Goal: Use online tool/utility: Utilize a website feature to perform a specific function

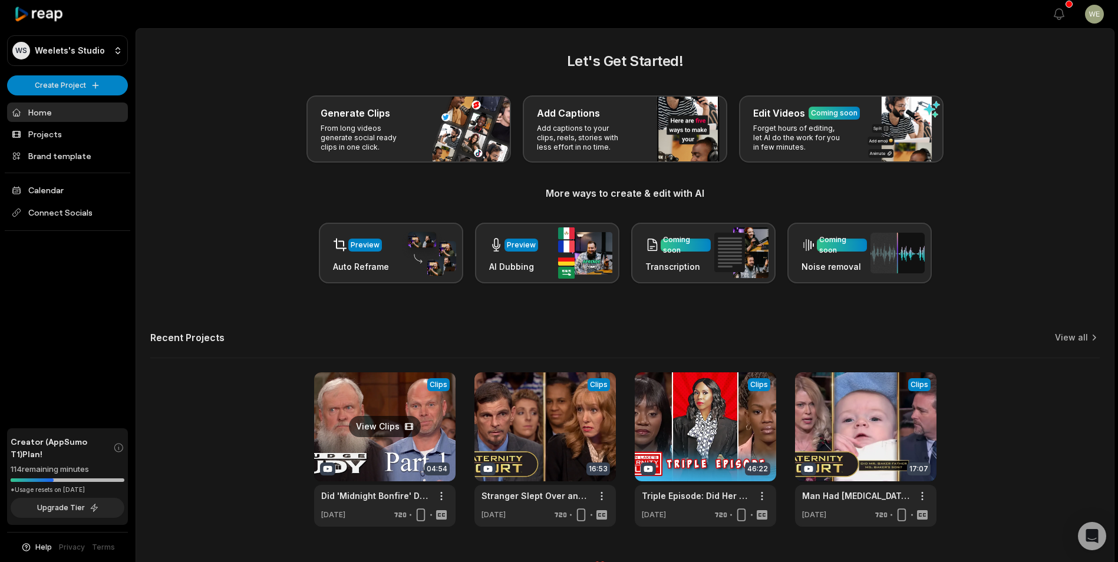
click at [433, 451] on link at bounding box center [384, 450] width 141 height 154
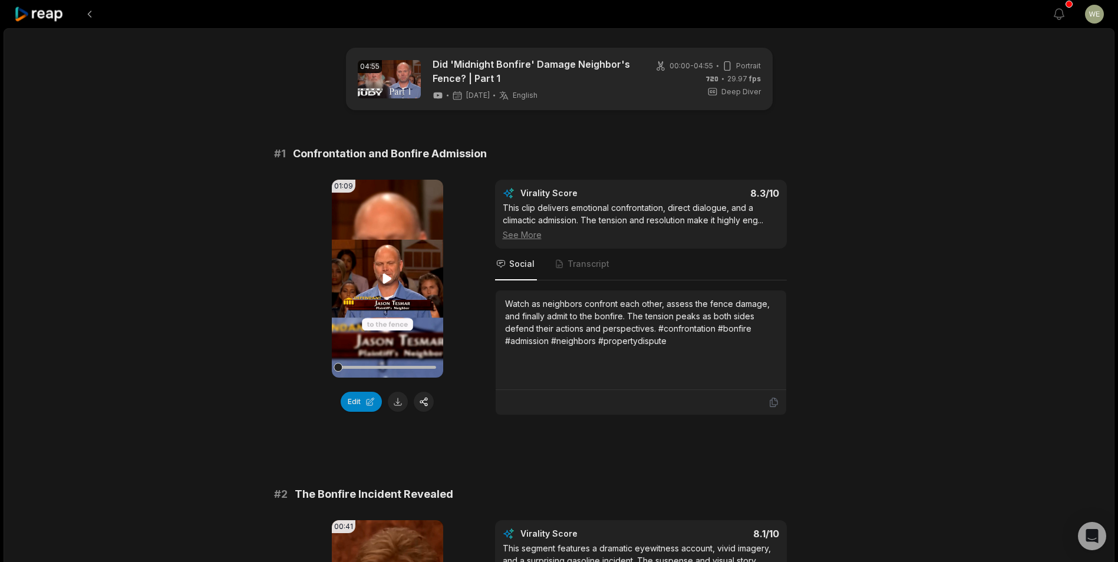
click at [385, 279] on icon at bounding box center [387, 278] width 9 height 10
click at [387, 273] on icon at bounding box center [387, 279] width 14 height 14
click at [394, 400] on button at bounding box center [398, 402] width 20 height 20
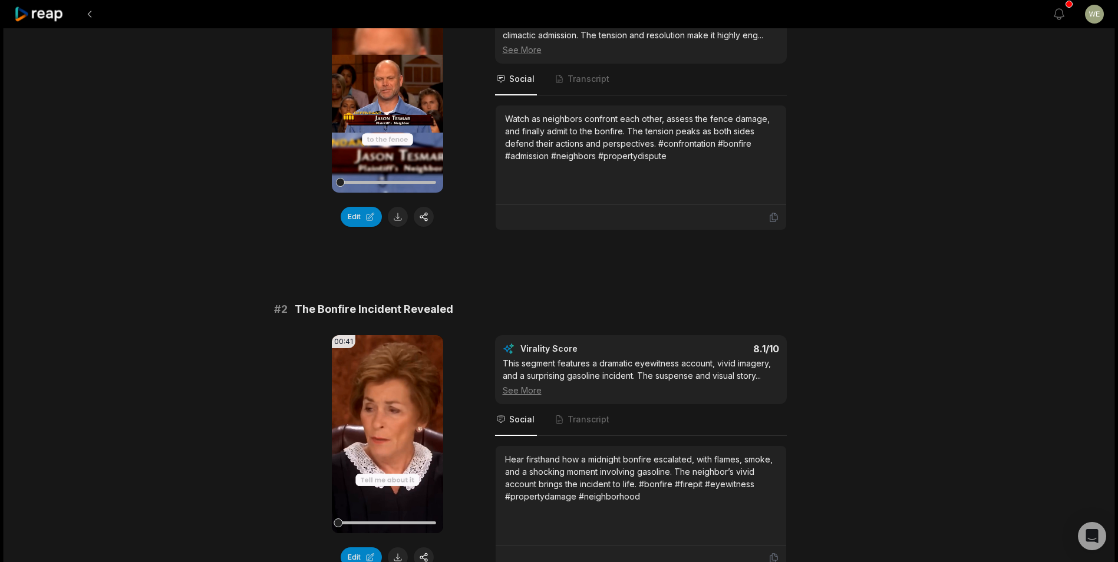
scroll to position [354, 0]
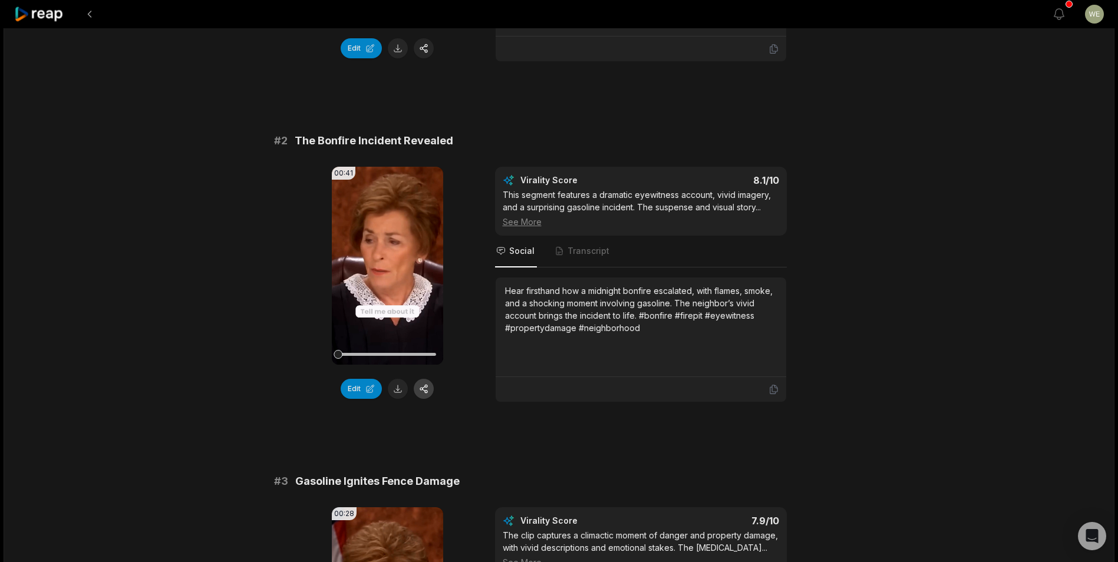
drag, startPoint x: 401, startPoint y: 393, endPoint x: 428, endPoint y: 389, distance: 27.3
click at [401, 393] on button at bounding box center [398, 389] width 20 height 20
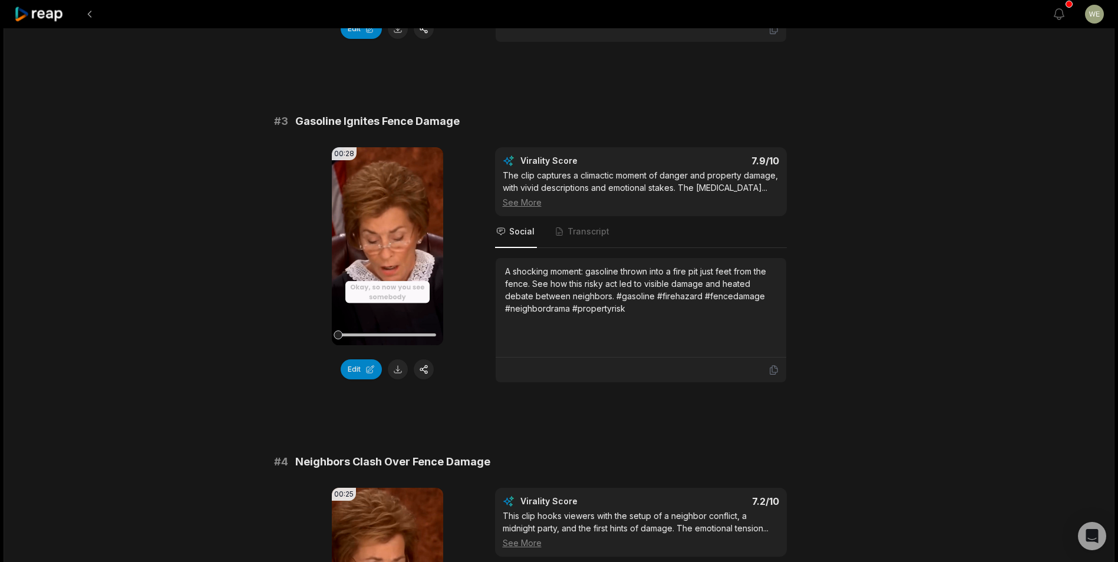
scroll to position [766, 0]
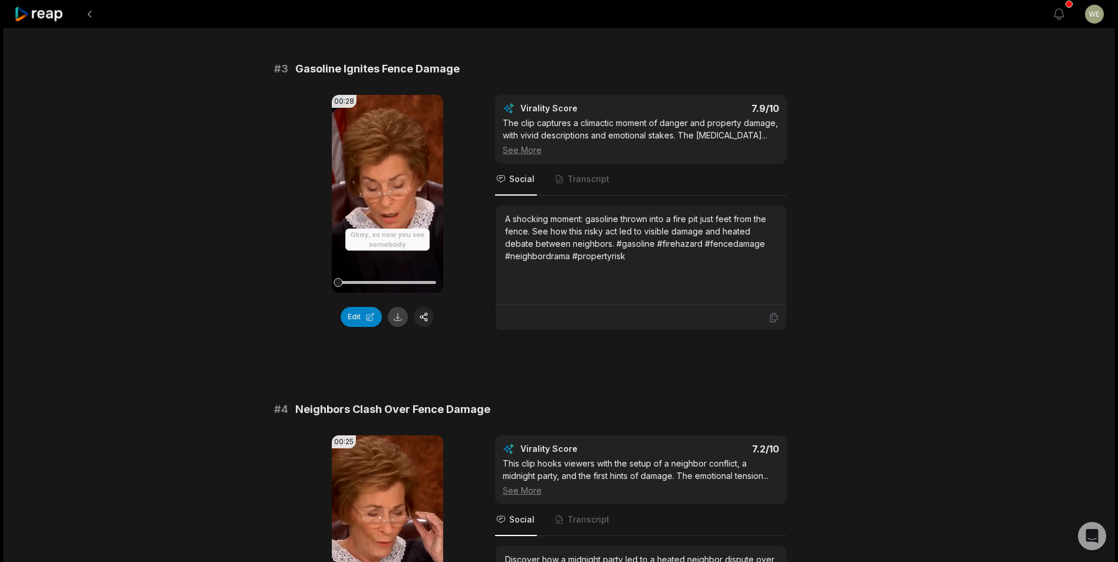
click at [397, 314] on button at bounding box center [398, 317] width 20 height 20
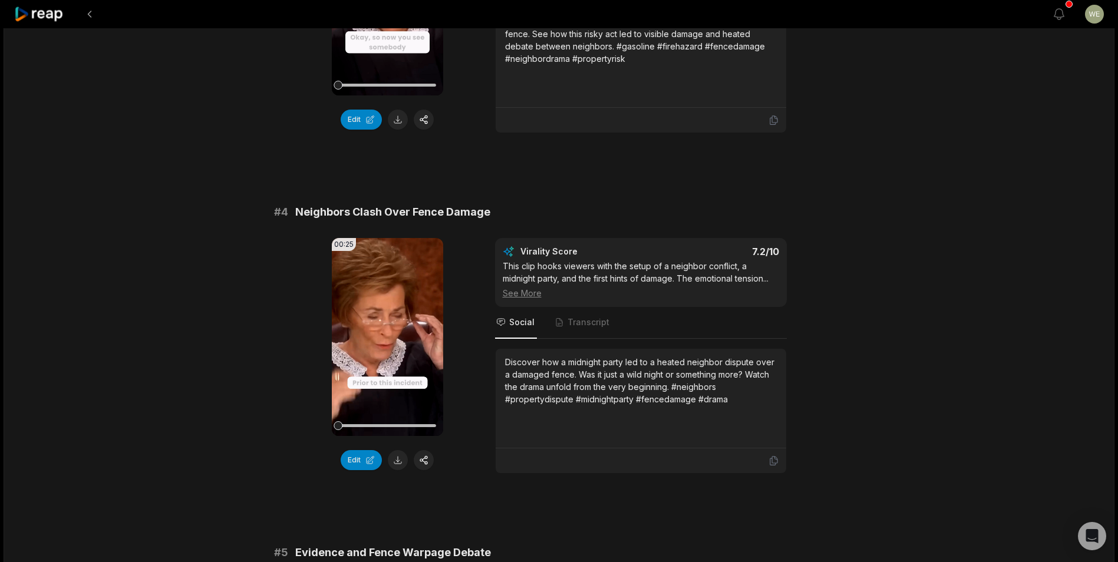
scroll to position [1061, 0]
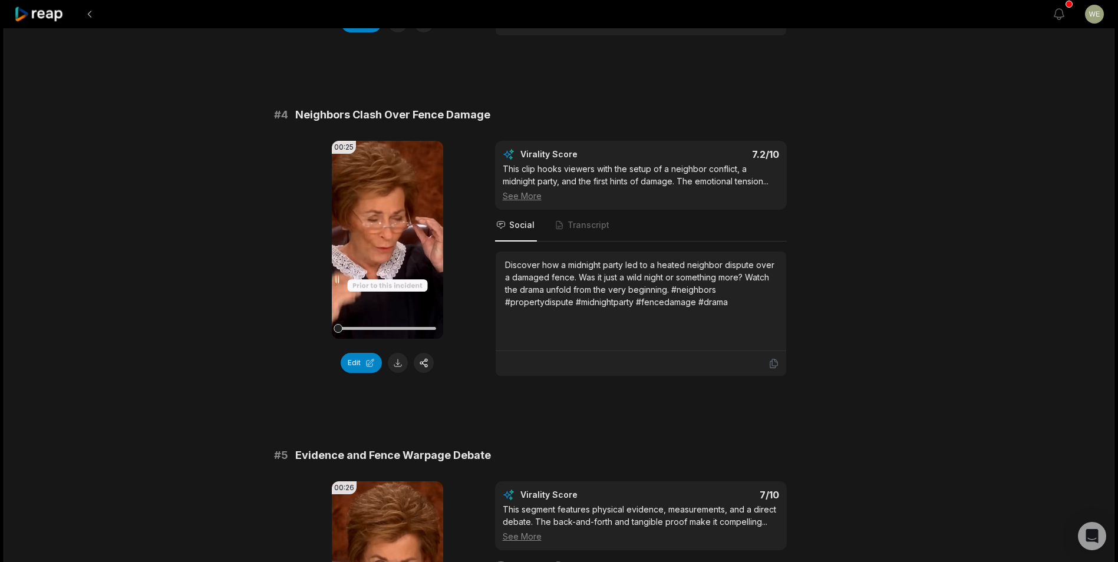
click at [398, 365] on button at bounding box center [398, 363] width 20 height 20
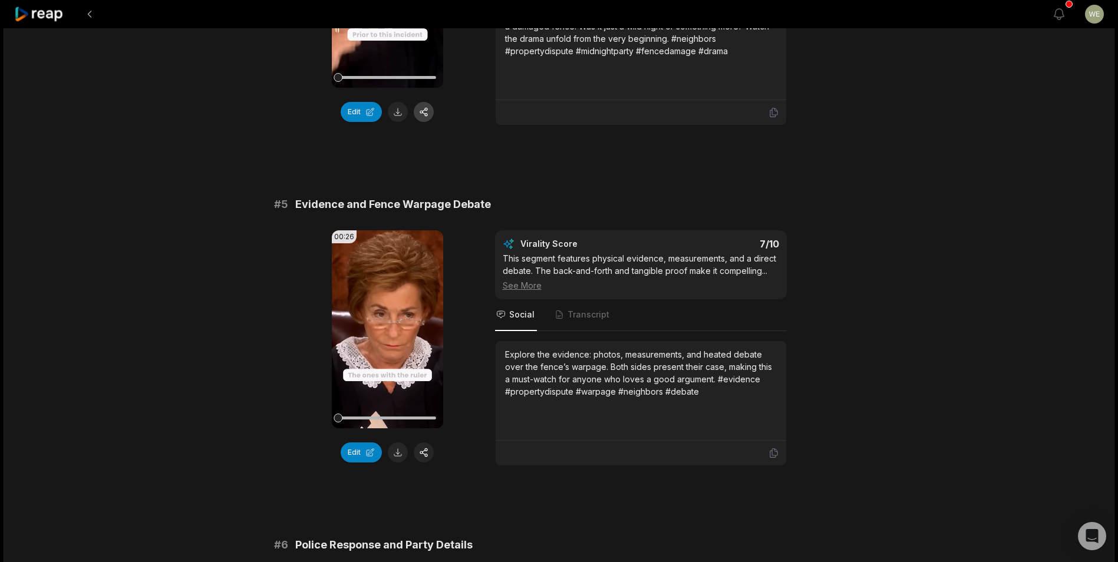
scroll to position [1415, 0]
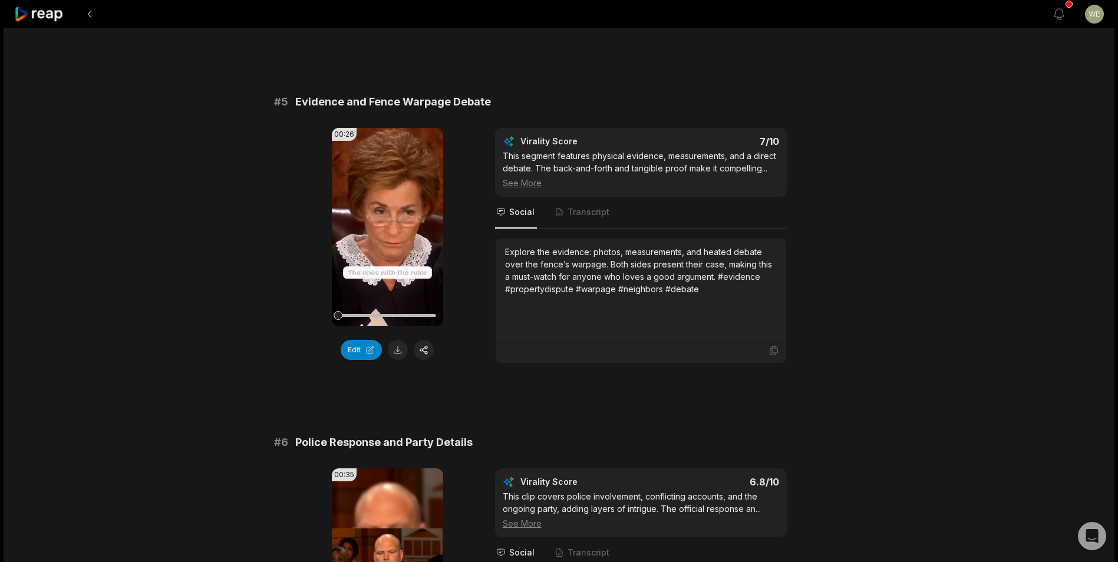
click at [394, 350] on button at bounding box center [398, 350] width 20 height 20
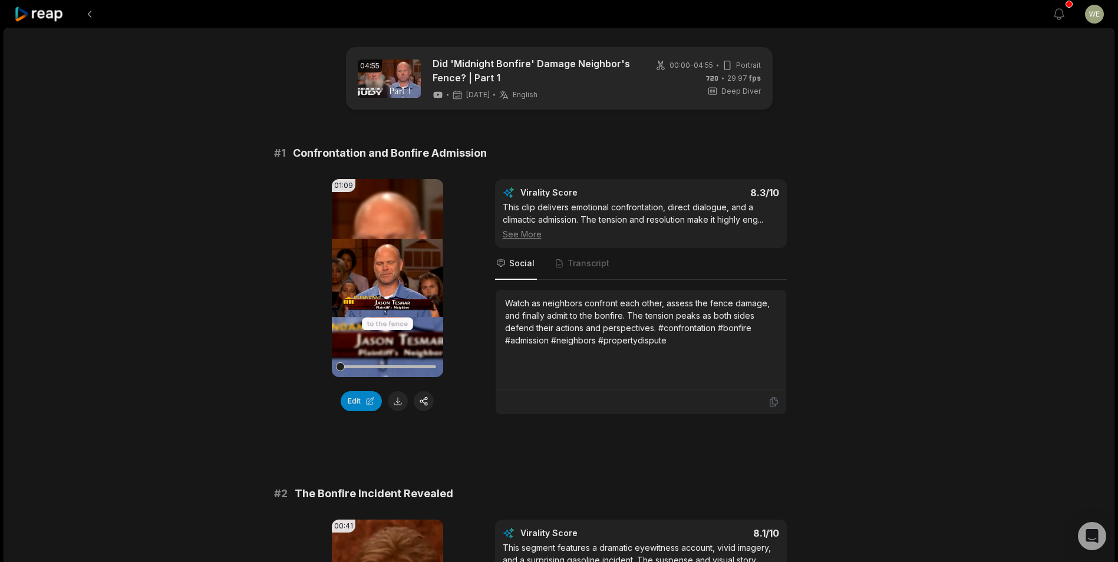
scroll to position [0, 0]
drag, startPoint x: 291, startPoint y: 155, endPoint x: 506, endPoint y: 157, distance: 215.1
click at [506, 157] on div "# 1 Confrontation and Bonfire Admission" at bounding box center [559, 154] width 571 height 17
drag, startPoint x: 506, startPoint y: 157, endPoint x: 454, endPoint y: 157, distance: 52.5
copy span "Confrontation and Bonfire Admission"
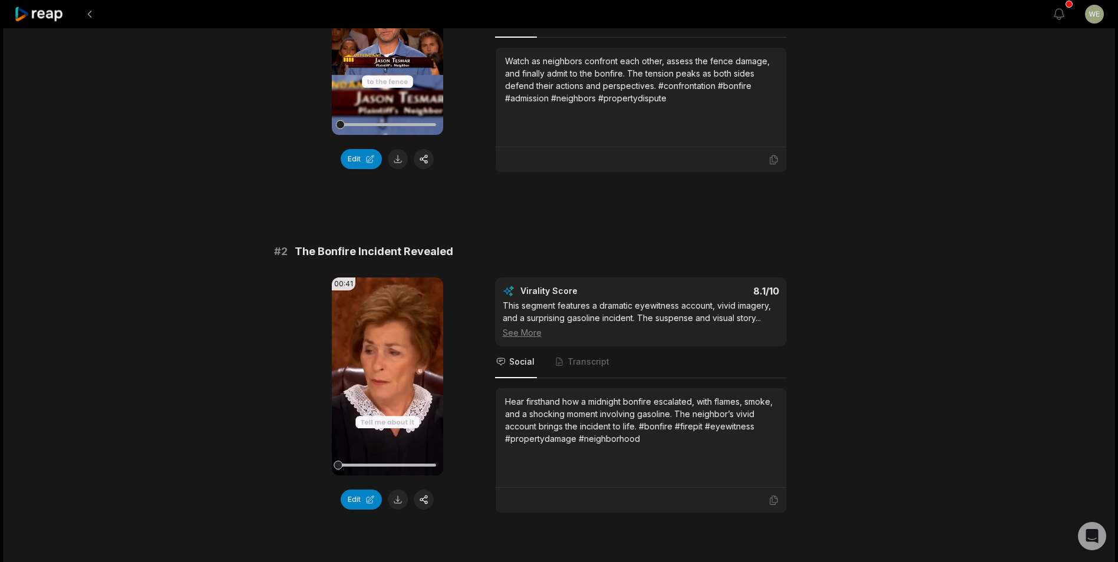
scroll to position [295, 0]
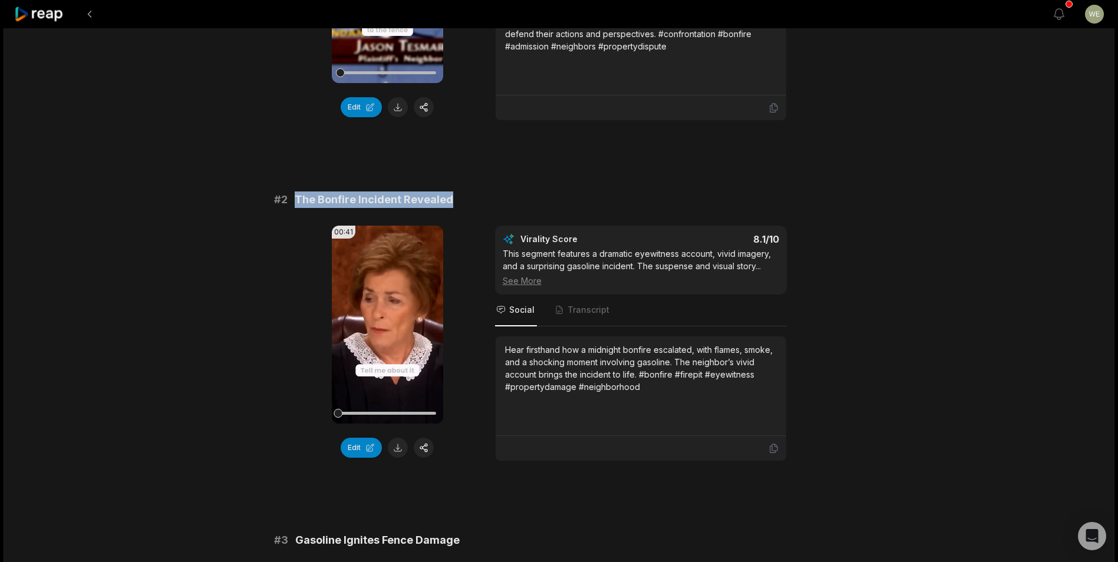
drag, startPoint x: 296, startPoint y: 198, endPoint x: 510, endPoint y: 196, distance: 214.5
click at [510, 196] on div "# 2 The Bonfire Incident Revealed" at bounding box center [559, 200] width 571 height 17
copy span "The Bonfire Incident Revealed"
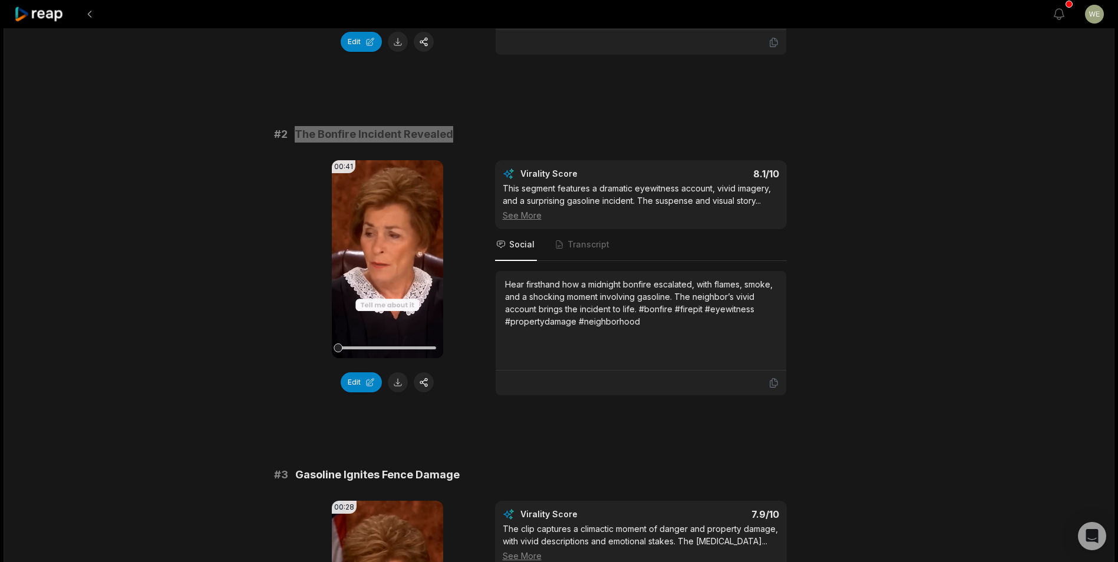
scroll to position [472, 0]
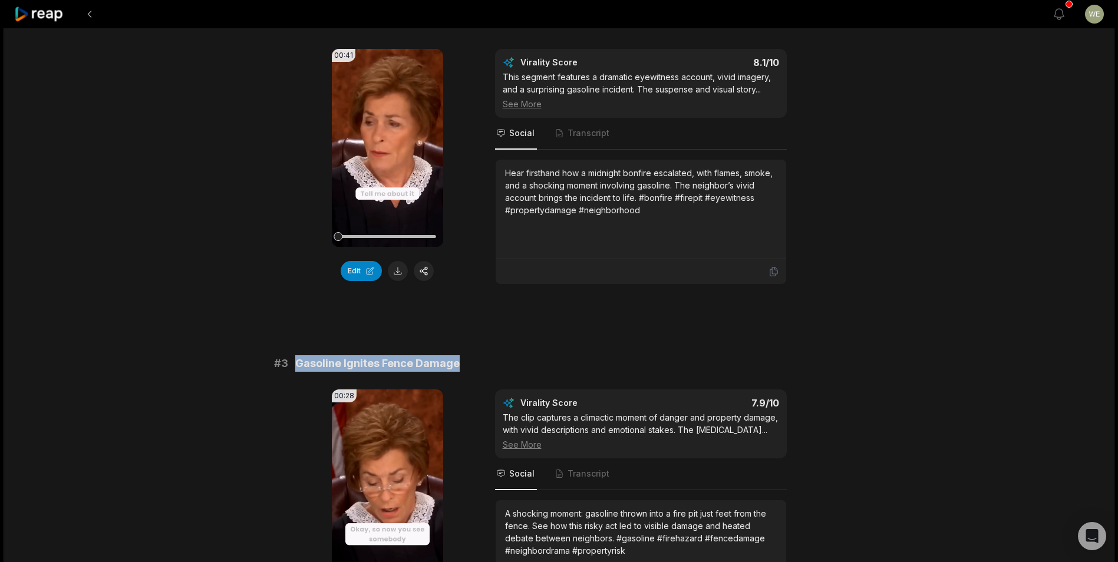
drag, startPoint x: 294, startPoint y: 362, endPoint x: 472, endPoint y: 362, distance: 178.0
click at [472, 362] on div "# 3 Gasoline Ignites Fence Damage" at bounding box center [559, 363] width 571 height 17
drag, startPoint x: 472, startPoint y: 362, endPoint x: 415, endPoint y: 360, distance: 57.2
copy span "Gasoline Ignites Fence Damage"
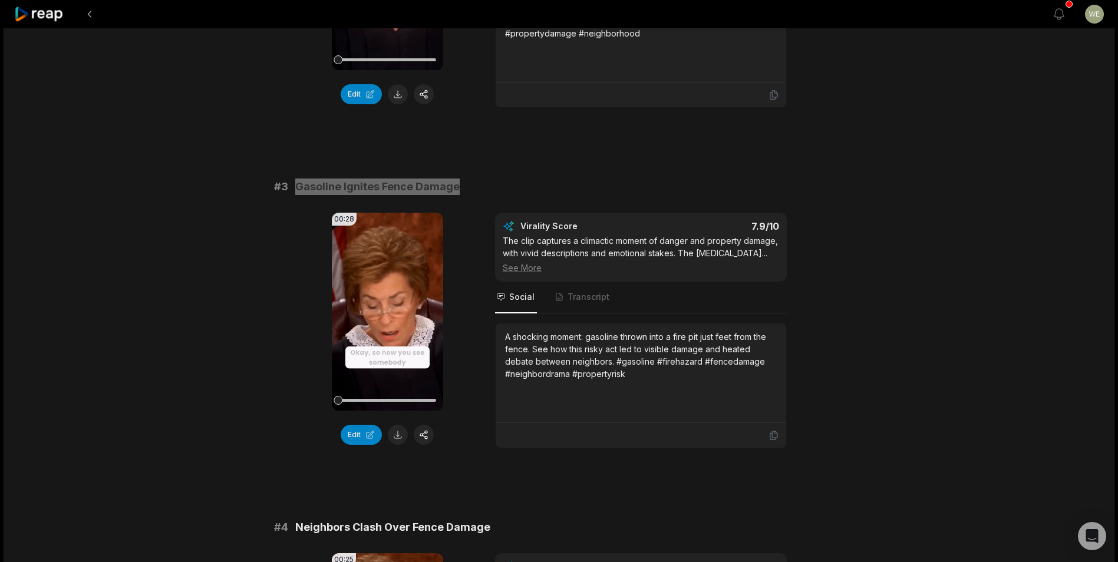
scroll to position [825, 0]
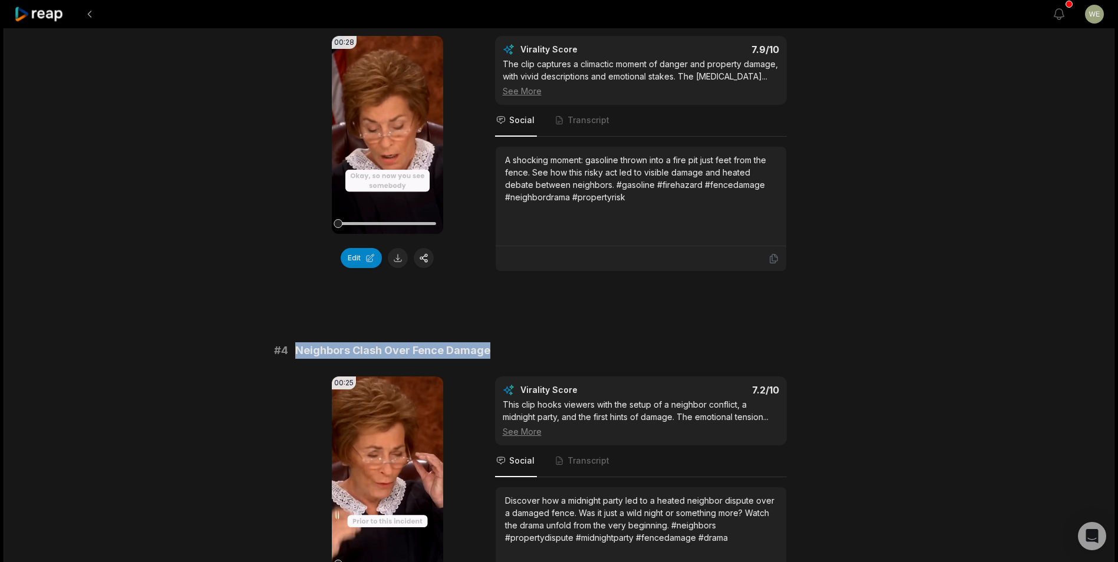
drag, startPoint x: 296, startPoint y: 349, endPoint x: 533, endPoint y: 349, distance: 237.5
click at [533, 349] on div "# 4 Neighbors Clash Over Fence Damage" at bounding box center [559, 350] width 571 height 17
drag, startPoint x: 533, startPoint y: 349, endPoint x: 444, endPoint y: 349, distance: 89.6
copy span "Neighbors Clash Over Fence Damage"
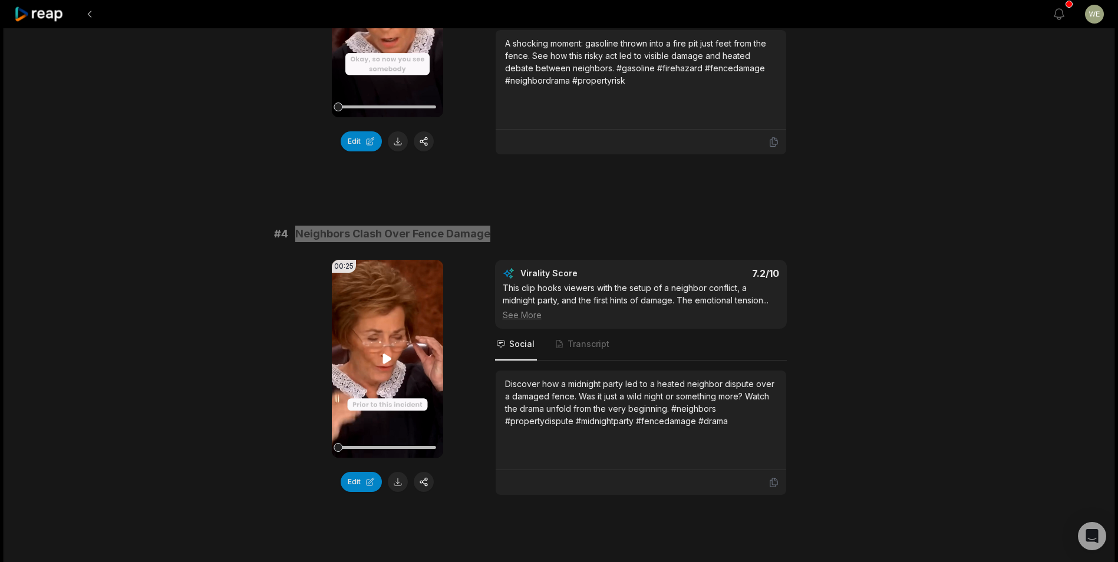
scroll to position [1061, 0]
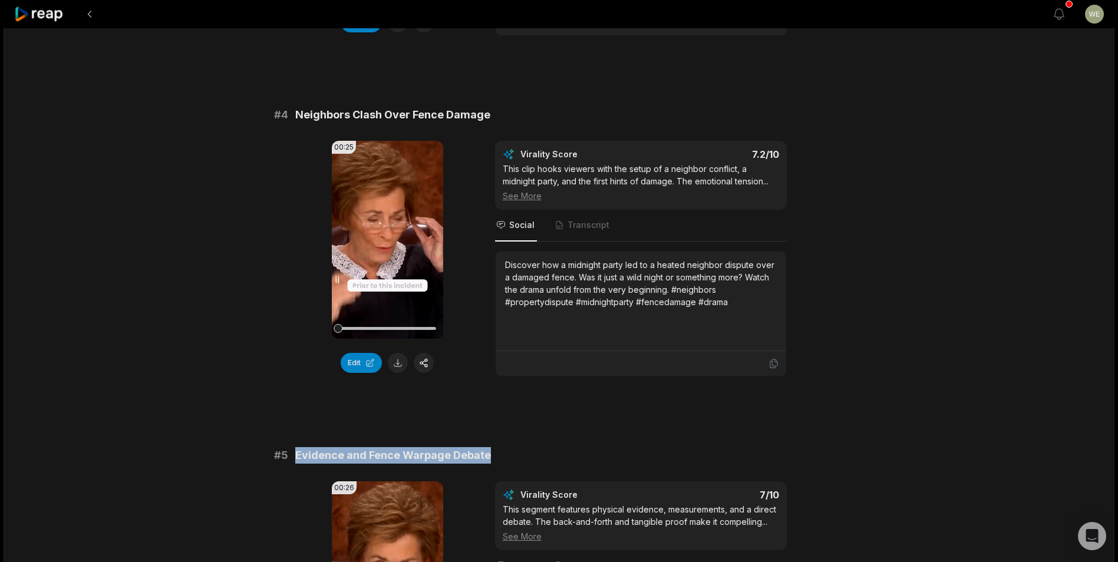
drag, startPoint x: 296, startPoint y: 455, endPoint x: 488, endPoint y: 460, distance: 192.2
click at [488, 460] on div "# 5 Evidence and Fence Warpage Debate" at bounding box center [559, 455] width 571 height 17
drag, startPoint x: 488, startPoint y: 460, endPoint x: 449, endPoint y: 446, distance: 41.6
copy span "Evidence and Fence Warpage Debate"
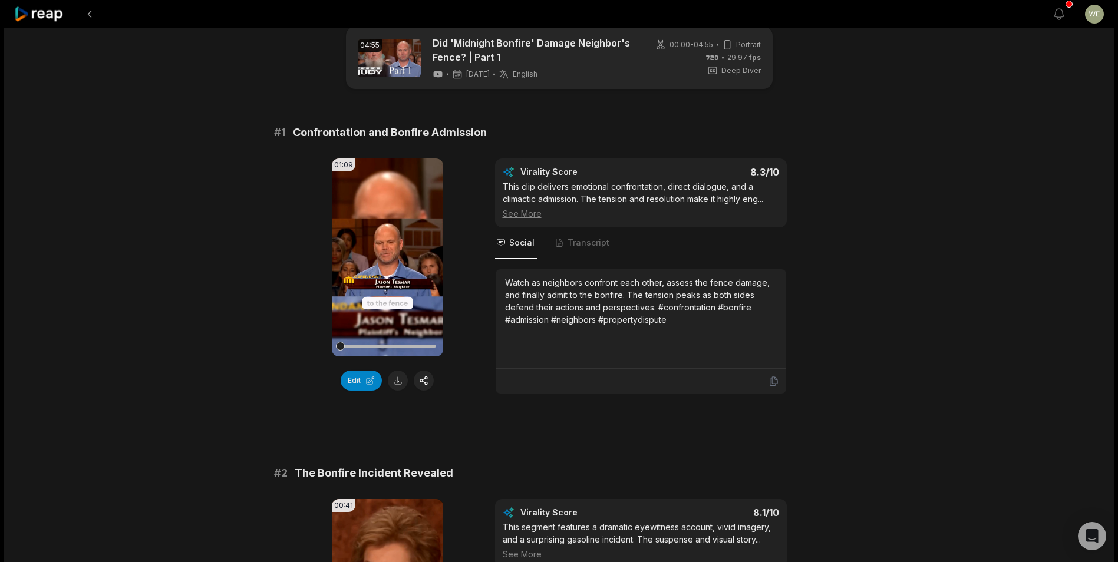
scroll to position [0, 0]
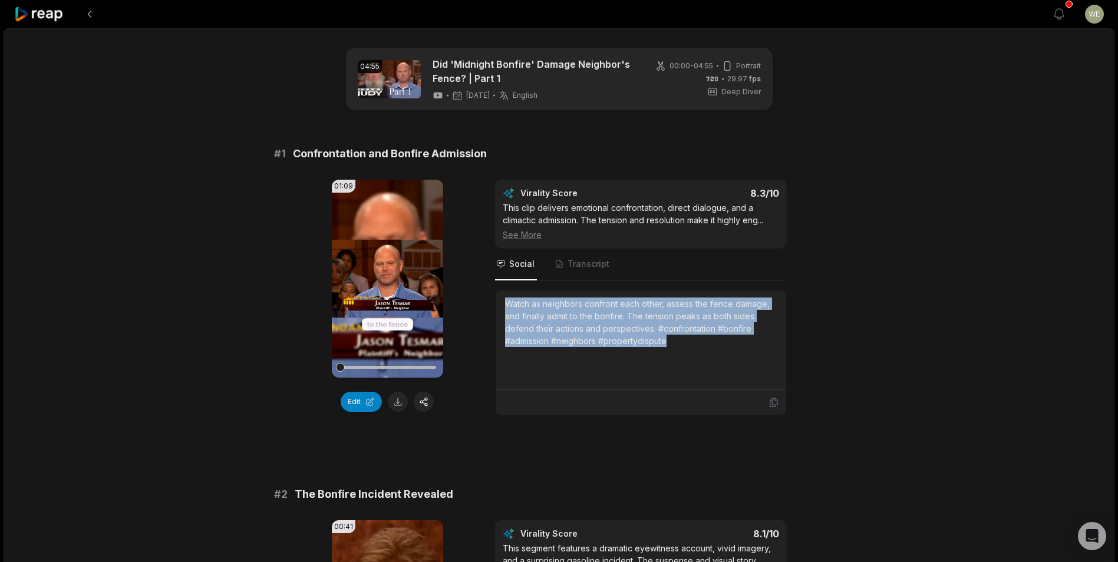
drag, startPoint x: 505, startPoint y: 302, endPoint x: 714, endPoint y: 350, distance: 215.1
click at [714, 350] on div "Watch as neighbors confront each other, assess the fence damage, and finally ad…" at bounding box center [641, 340] width 272 height 85
drag, startPoint x: 714, startPoint y: 350, endPoint x: 612, endPoint y: 338, distance: 102.6
copy div "Watch as neighbors confront each other, assess the fence damage, and finally ad…"
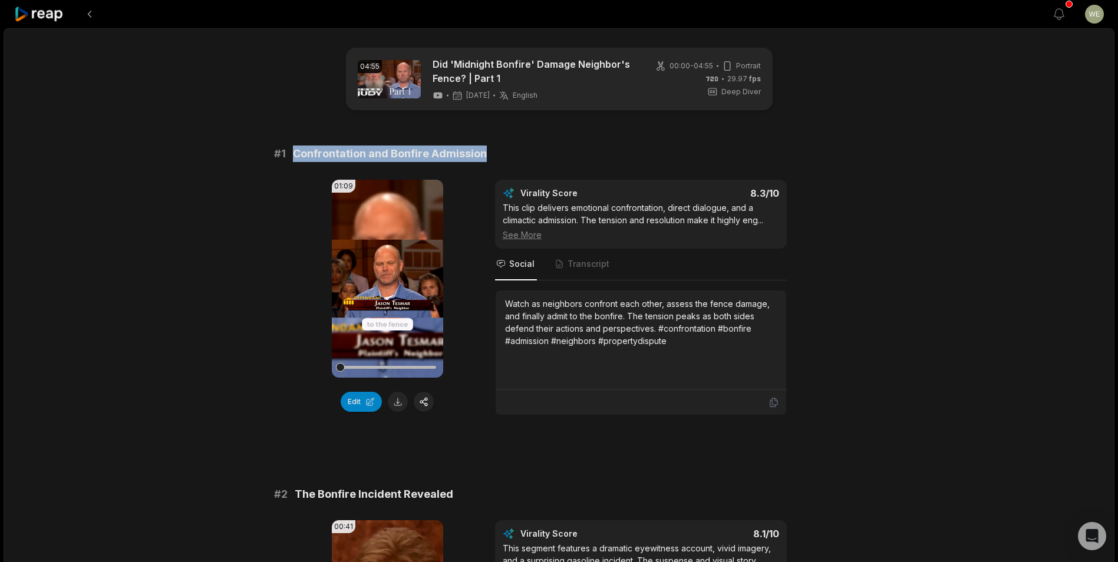
drag, startPoint x: 498, startPoint y: 158, endPoint x: 289, endPoint y: 150, distance: 209.4
click at [289, 150] on div "# 1 Confrontation and Bonfire Admission" at bounding box center [559, 154] width 571 height 17
drag, startPoint x: 289, startPoint y: 150, endPoint x: 307, endPoint y: 150, distance: 18.3
copy span "Confrontation and Bonfire Admission"
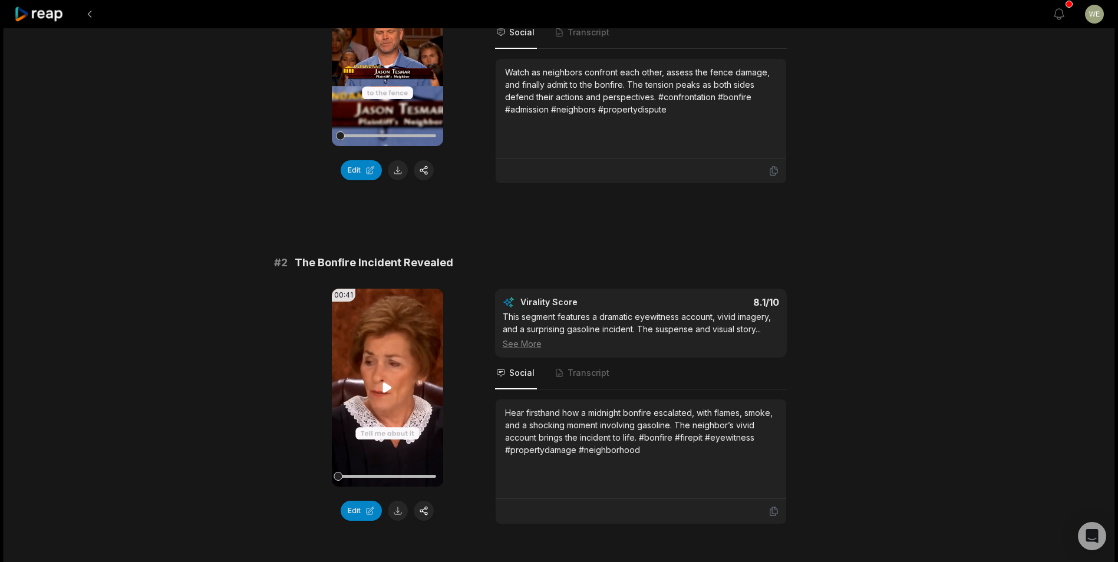
scroll to position [295, 0]
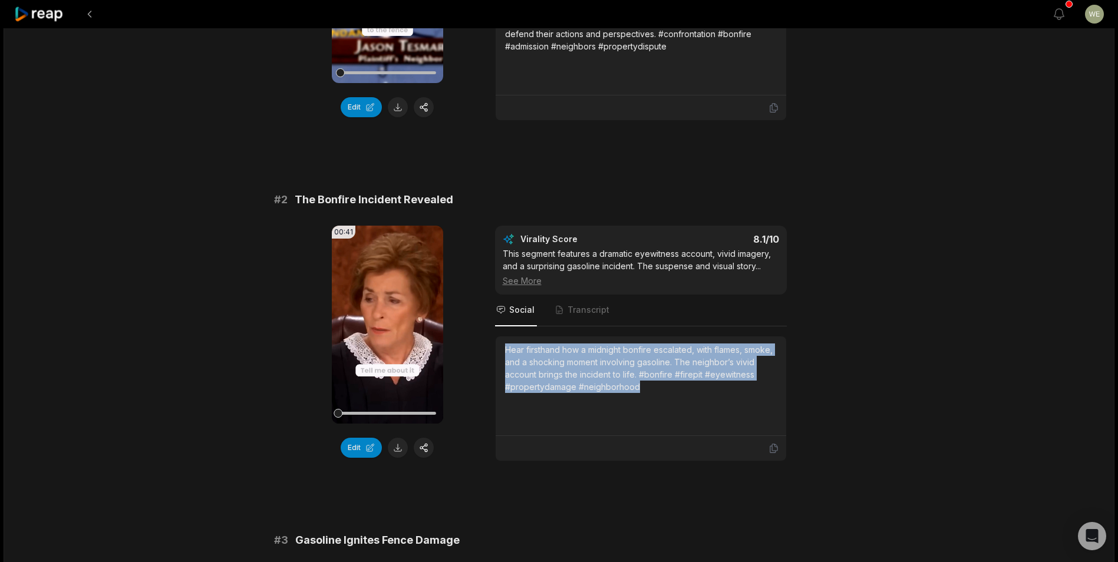
drag, startPoint x: 506, startPoint y: 345, endPoint x: 663, endPoint y: 398, distance: 166.1
click at [663, 398] on div "Hear firsthand how a midnight bonfire escalated, with flames, smoke, and a shoc…" at bounding box center [641, 386] width 272 height 85
drag, startPoint x: 663, startPoint y: 398, endPoint x: 581, endPoint y: 368, distance: 87.5
copy div "Hear firsthand how a midnight bonfire escalated, with flames, smoke, and a shoc…"
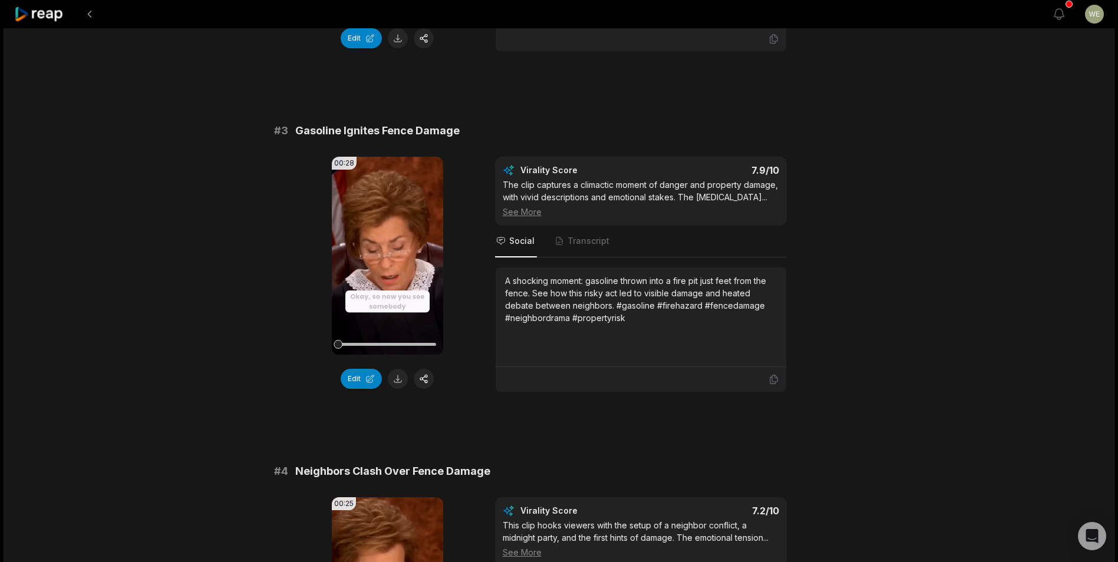
scroll to position [707, 0]
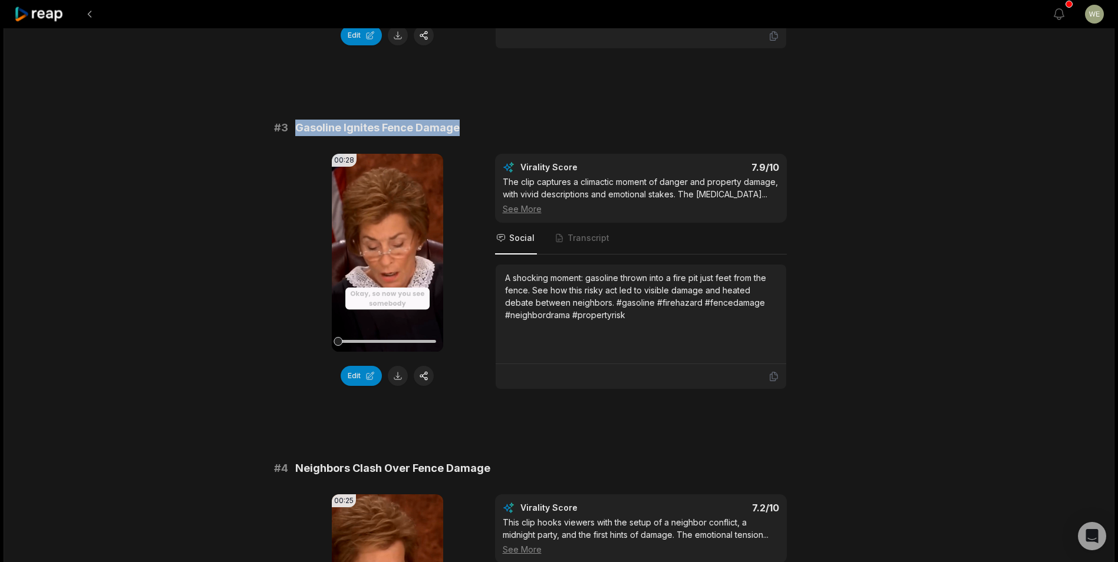
drag, startPoint x: 296, startPoint y: 127, endPoint x: 486, endPoint y: 130, distance: 190.4
click at [486, 130] on div "# 3 Gasoline Ignites Fence Damage" at bounding box center [559, 128] width 571 height 17
drag, startPoint x: 371, startPoint y: 127, endPoint x: 604, endPoint y: 306, distance: 293.8
click at [604, 306] on div "A shocking moment: gasoline thrown into a fire pit just feet from the fence. Se…" at bounding box center [641, 297] width 272 height 50
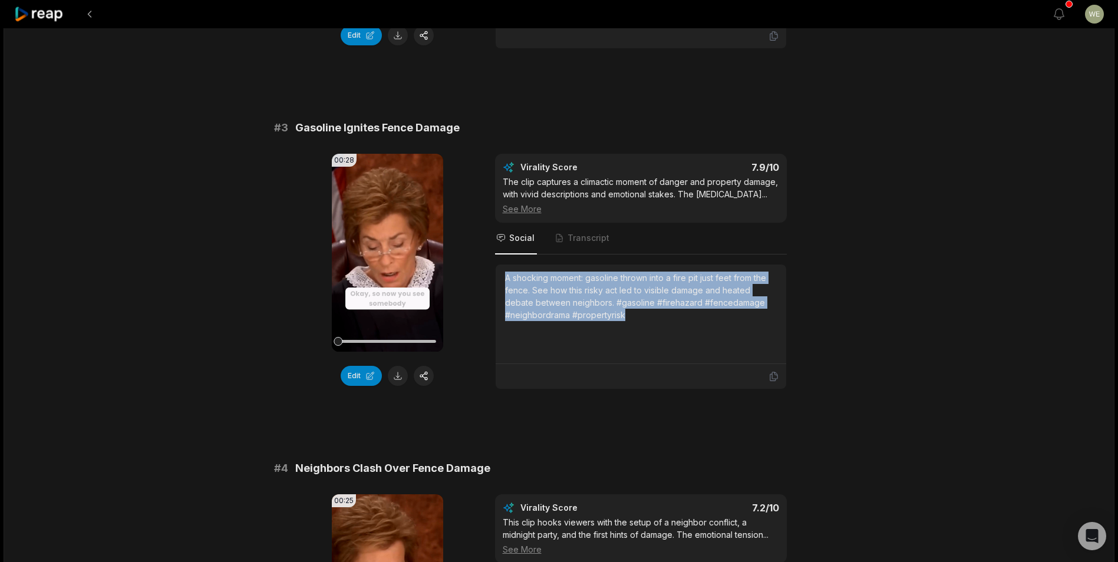
drag, startPoint x: 562, startPoint y: 292, endPoint x: 638, endPoint y: 318, distance: 79.8
click at [638, 318] on div "A shocking moment: gasoline thrown into a fire pit just feet from the fence. Se…" at bounding box center [641, 315] width 291 height 100
drag, startPoint x: 638, startPoint y: 318, endPoint x: 579, endPoint y: 305, distance: 59.8
copy div "A shocking moment: gasoline thrown into a fire pit just feet from the fence. Se…"
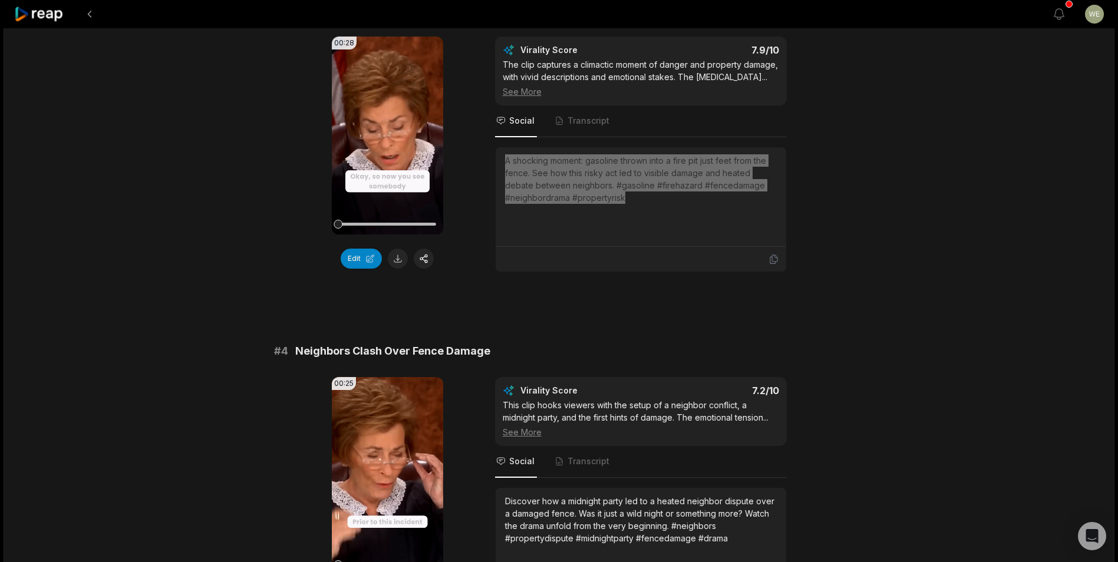
scroll to position [943, 0]
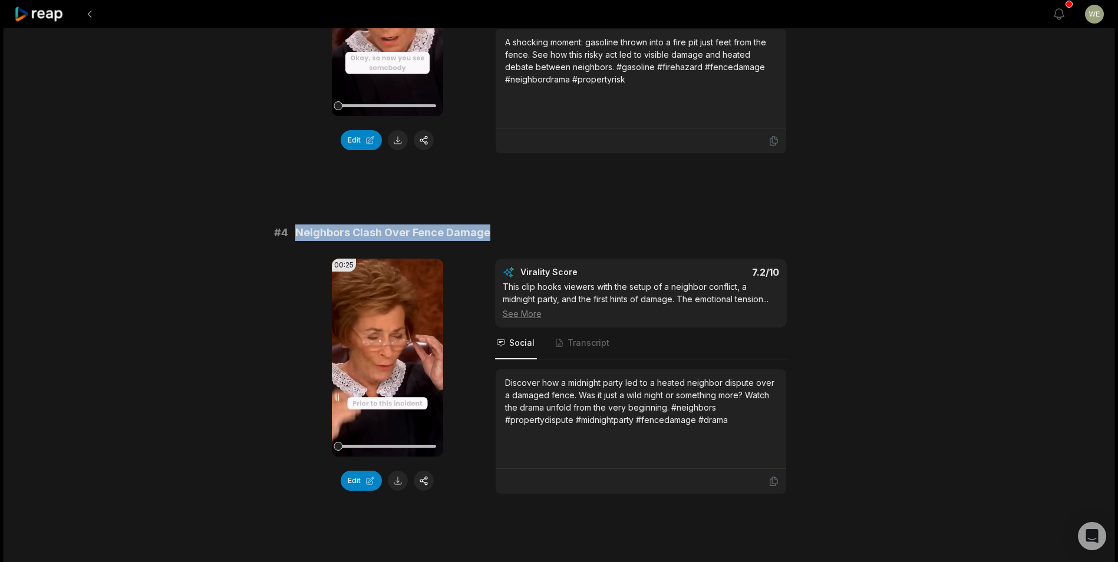
drag, startPoint x: 296, startPoint y: 232, endPoint x: 492, endPoint y: 238, distance: 195.8
click at [492, 238] on div "# 4 Neighbors Clash Over Fence Damage" at bounding box center [559, 233] width 571 height 17
drag, startPoint x: 492, startPoint y: 238, endPoint x: 456, endPoint y: 232, distance: 36.4
copy span "Neighbors Clash Over Fence Damage"
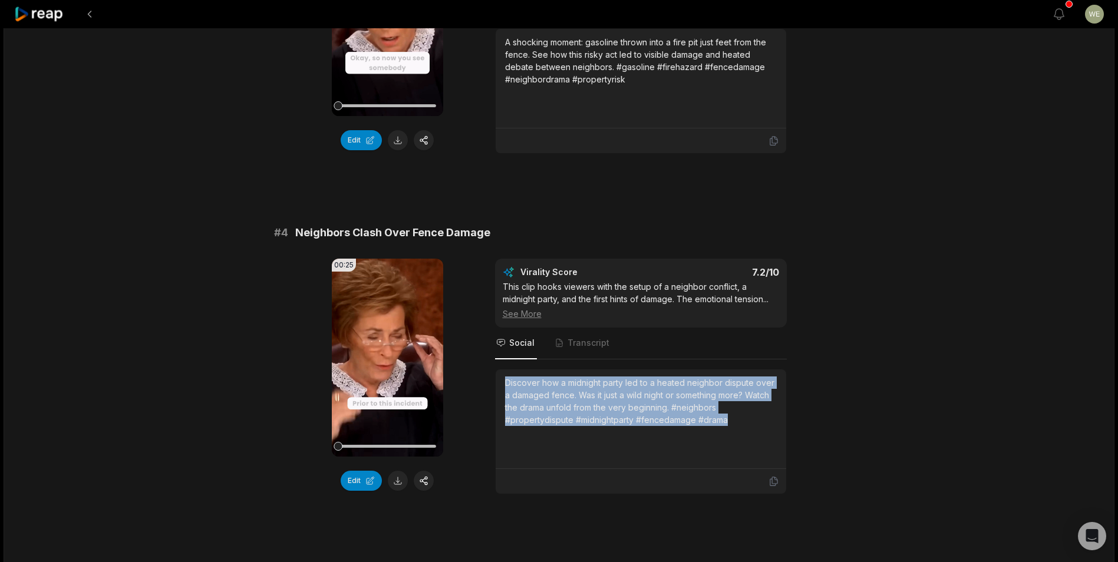
drag, startPoint x: 505, startPoint y: 378, endPoint x: 739, endPoint y: 427, distance: 239.1
click at [739, 427] on div "Discover how a midnight party led to a heated neighbor dispute over a damaged f…" at bounding box center [641, 419] width 272 height 85
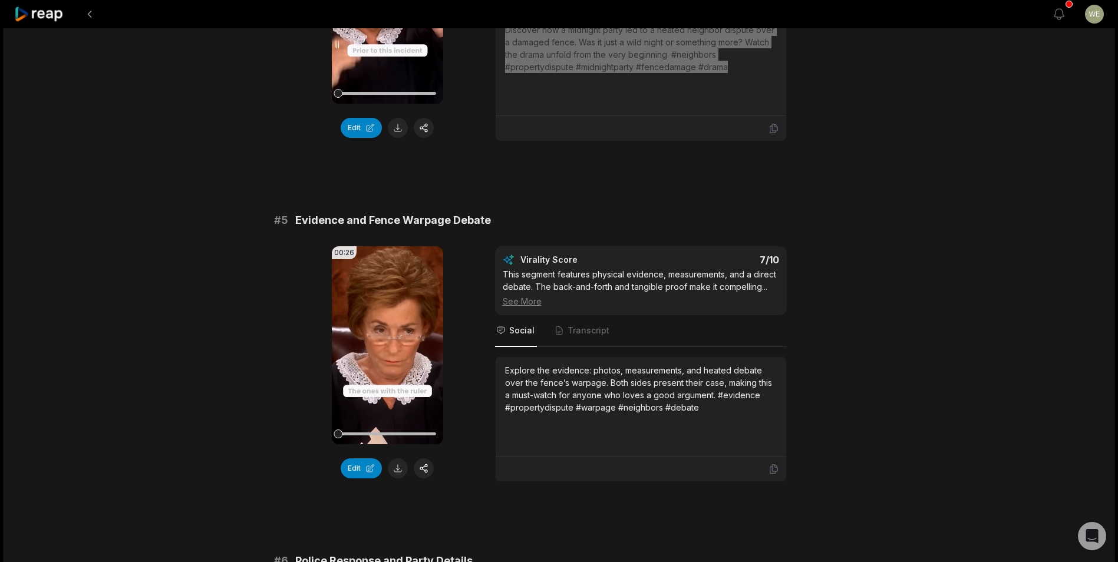
scroll to position [1297, 0]
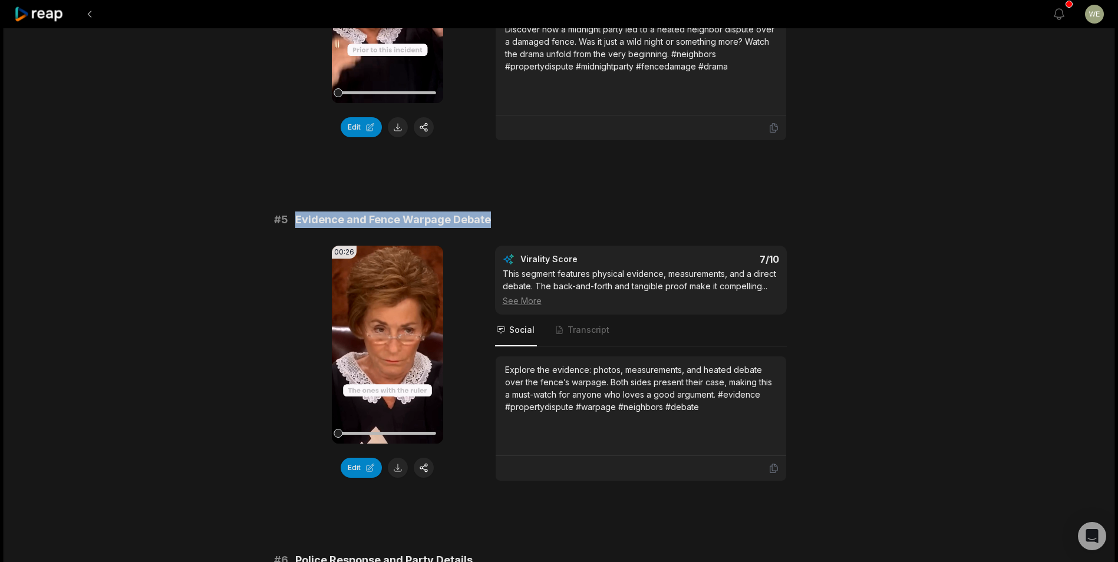
drag, startPoint x: 292, startPoint y: 220, endPoint x: 511, endPoint y: 220, distance: 218.7
click at [511, 220] on div "# 5 Evidence and Fence Warpage Debate" at bounding box center [559, 220] width 571 height 17
drag, startPoint x: 511, startPoint y: 220, endPoint x: 431, endPoint y: 222, distance: 79.6
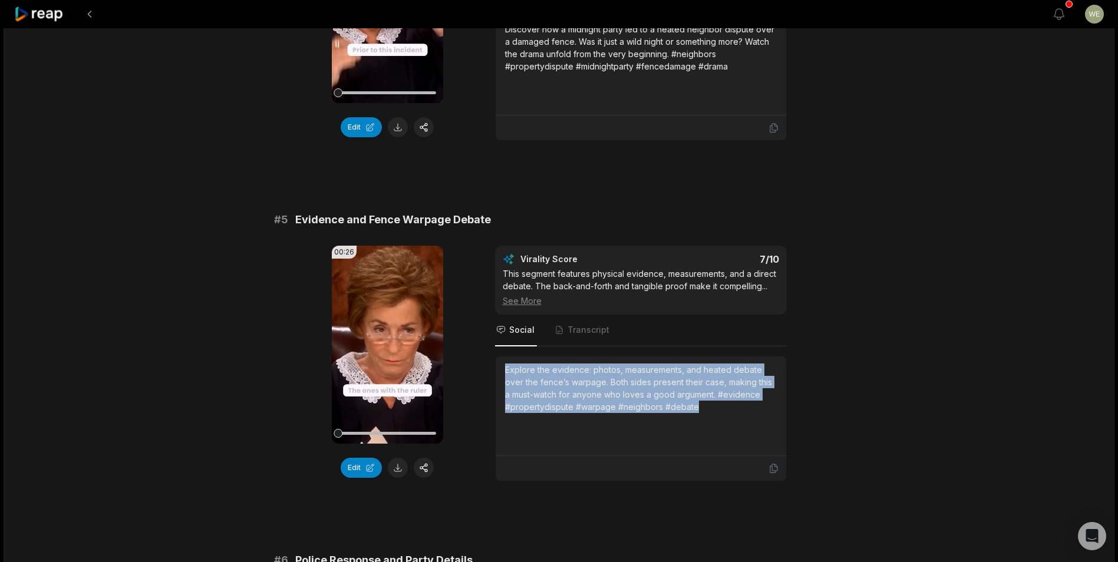
drag, startPoint x: 502, startPoint y: 370, endPoint x: 747, endPoint y: 430, distance: 252.5
click at [747, 430] on div "Explore the evidence: photos, measurements, and heated debate over the fence’s …" at bounding box center [641, 407] width 291 height 100
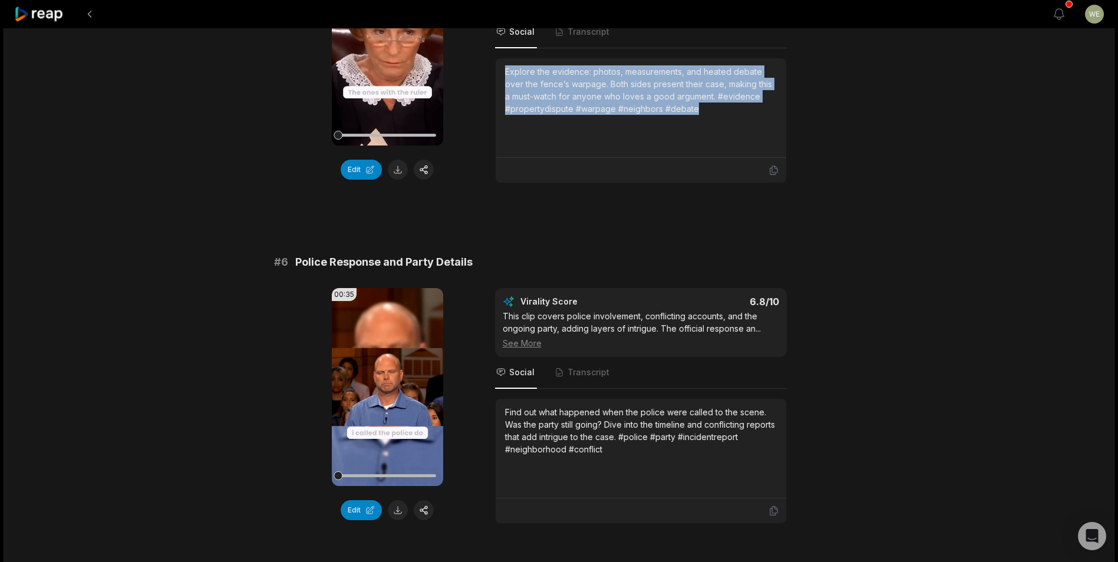
scroll to position [1646, 0]
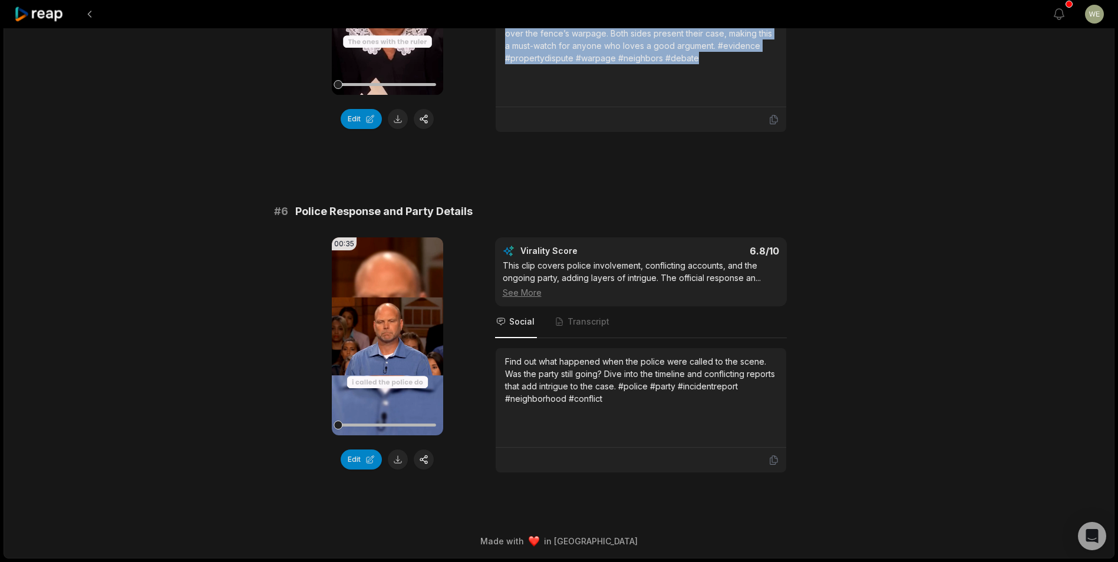
click at [42, 17] on icon at bounding box center [39, 14] width 50 height 16
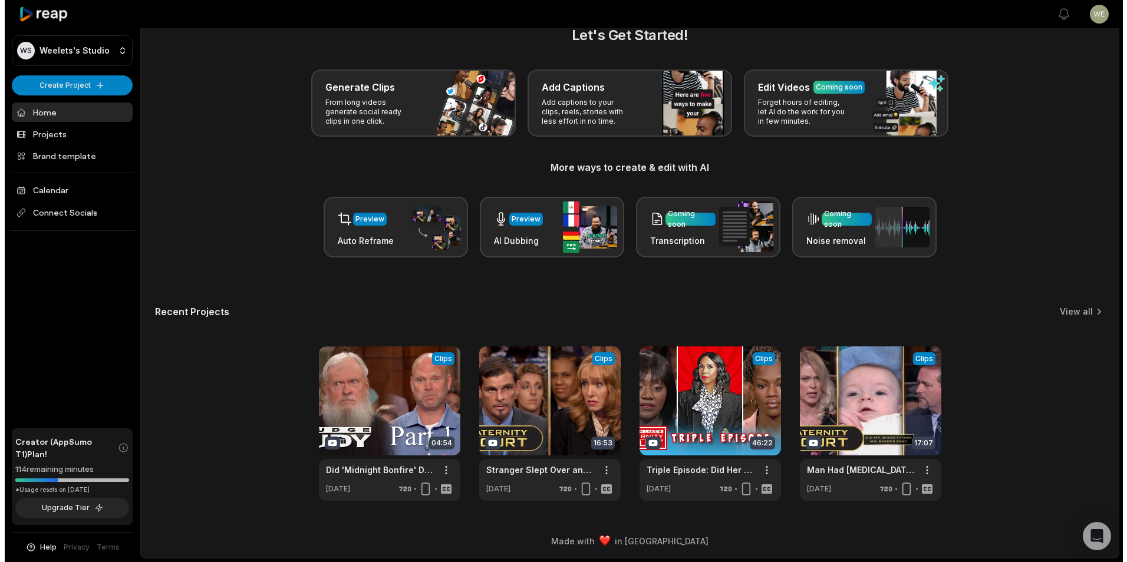
scroll to position [26, 0]
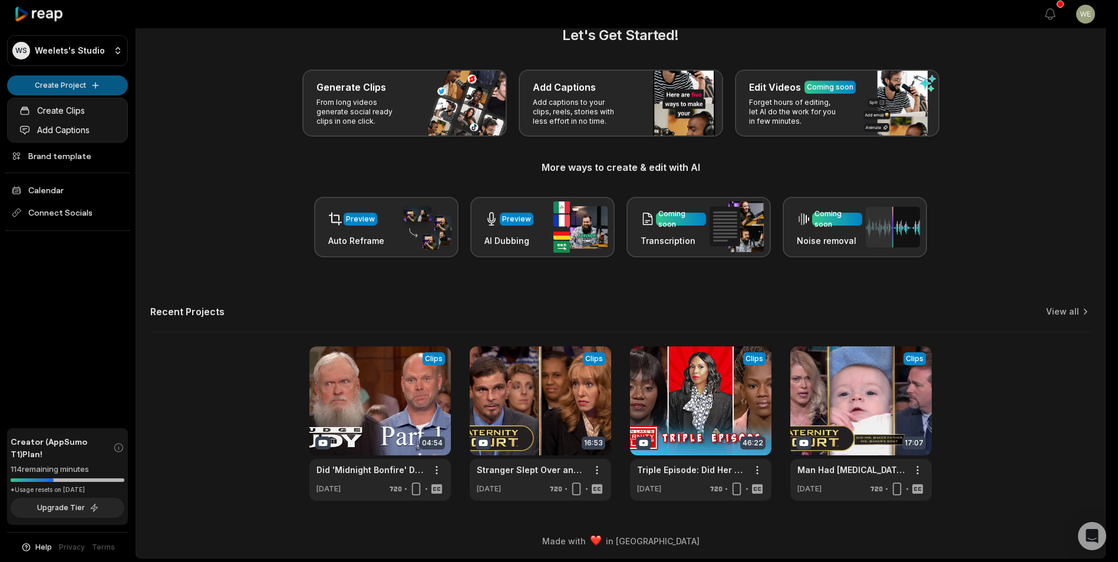
click at [80, 85] on html "WS Weelets's Studio Create Project Home Projects Brand template Calendar Connec…" at bounding box center [559, 255] width 1118 height 562
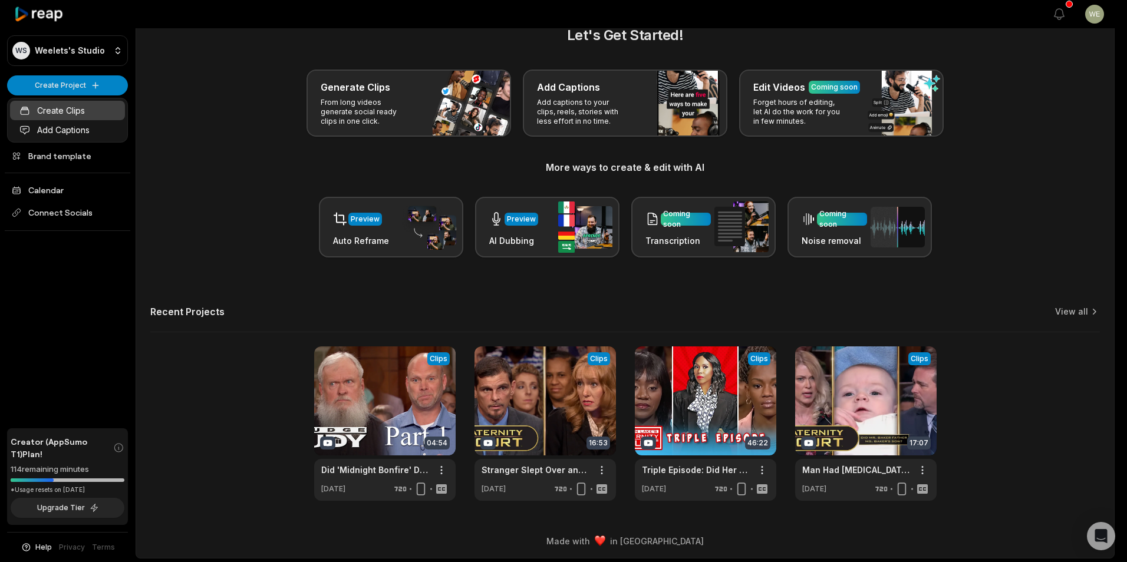
click at [74, 111] on link "Create Clips" at bounding box center [67, 110] width 115 height 19
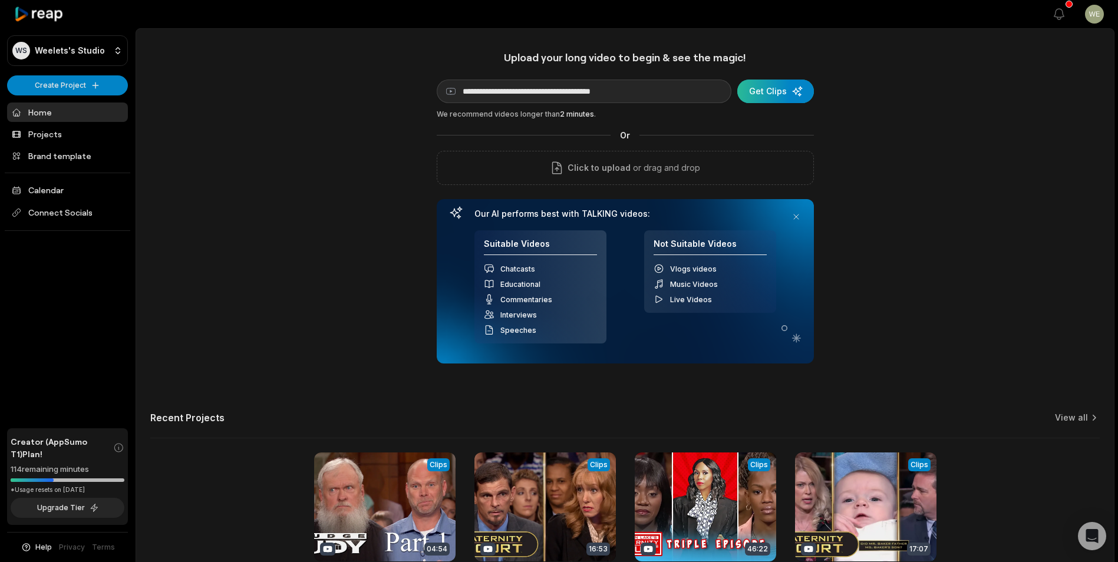
type input "**********"
click at [767, 88] on div "submit" at bounding box center [775, 92] width 77 height 24
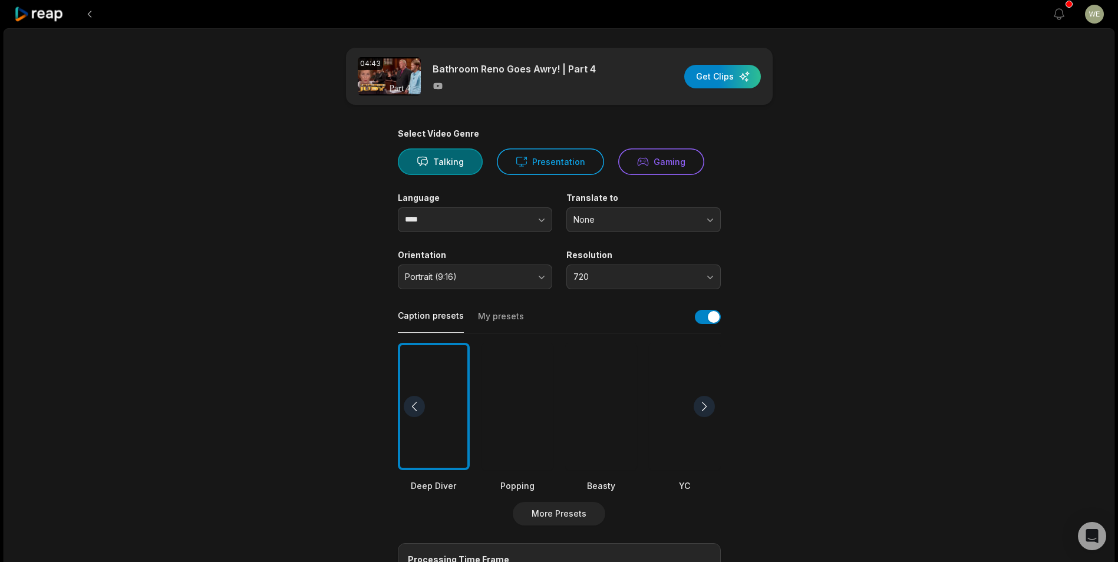
drag, startPoint x: 731, startPoint y: 78, endPoint x: 655, endPoint y: 78, distance: 76.6
click at [731, 78] on div "button" at bounding box center [722, 77] width 77 height 24
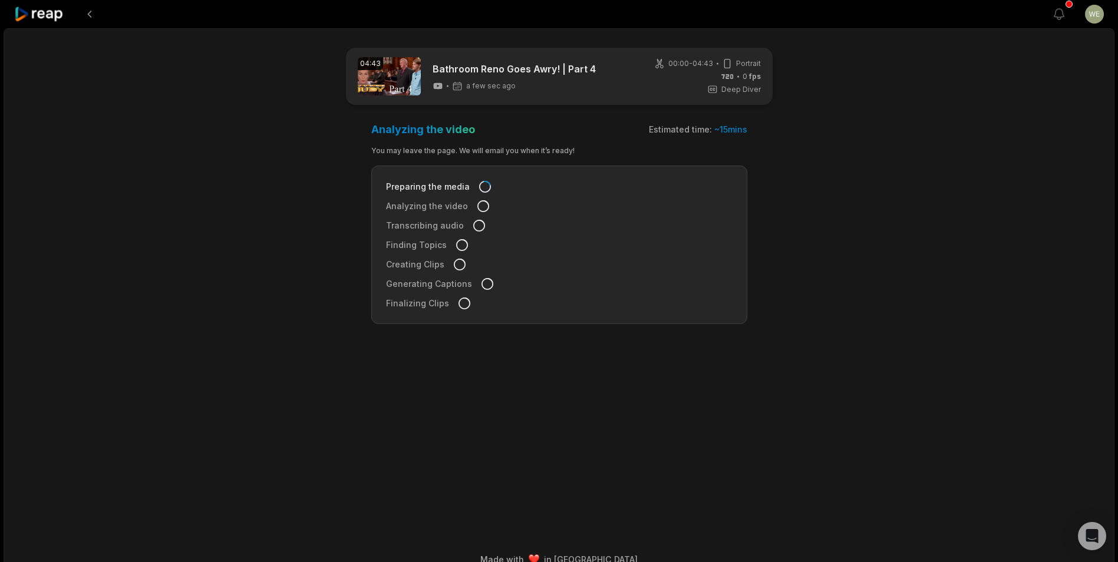
click at [51, 17] on icon at bounding box center [39, 14] width 50 height 16
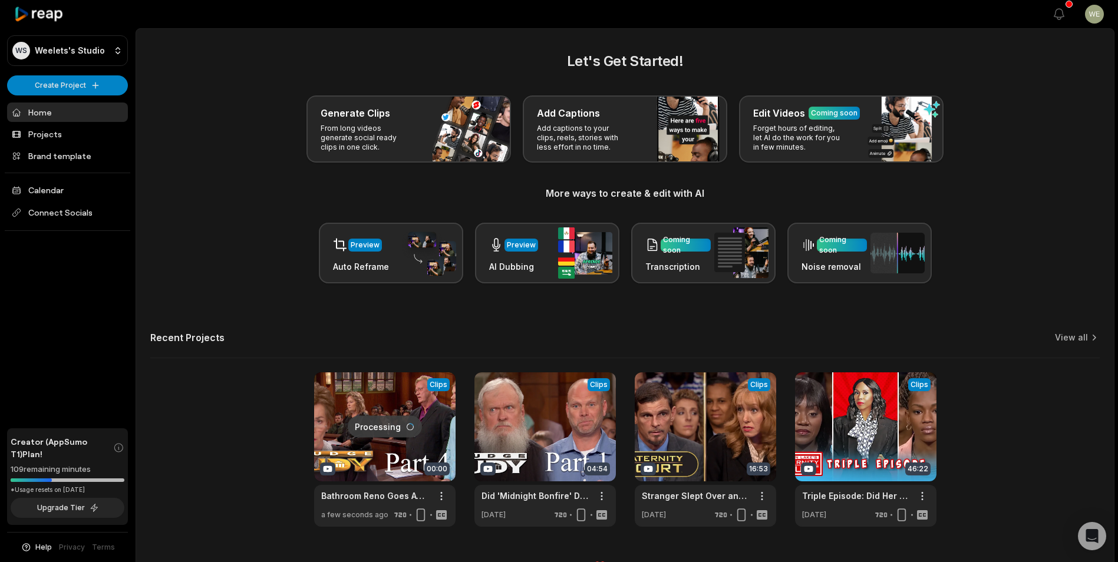
click at [93, 82] on html "WS Weelets's Studio Create Project Home Projects Brand template Calendar Connec…" at bounding box center [559, 281] width 1118 height 562
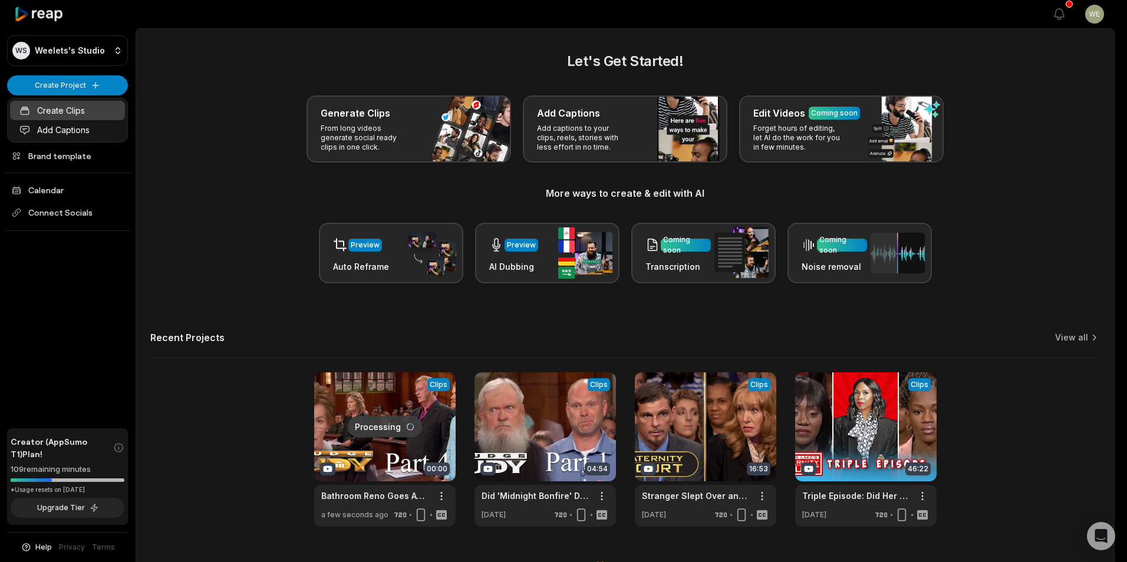
click at [68, 113] on link "Create Clips" at bounding box center [67, 110] width 115 height 19
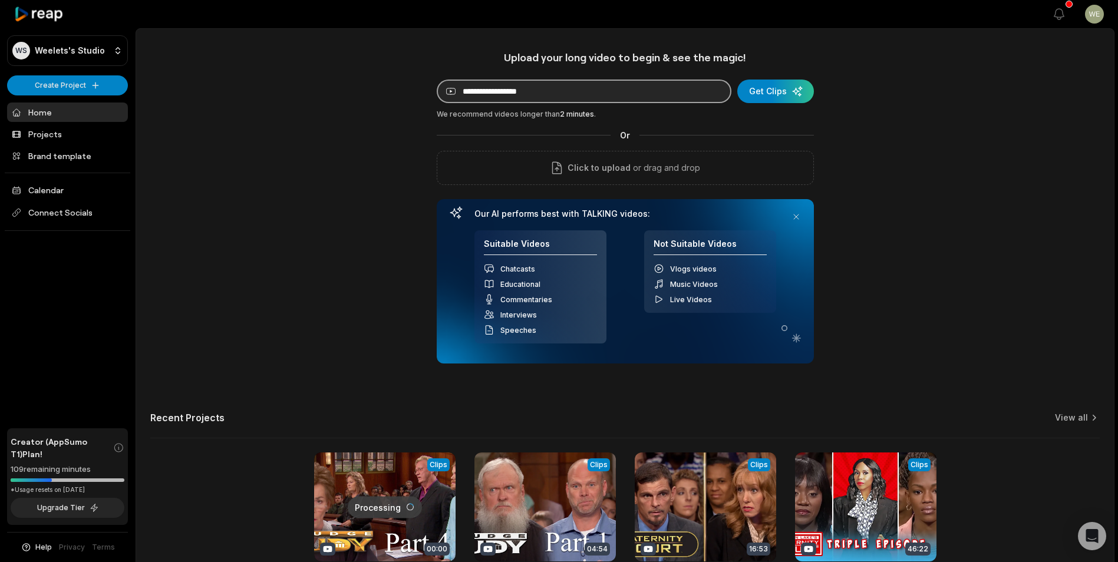
click at [612, 90] on input at bounding box center [584, 92] width 295 height 24
paste input "**********"
type input "**********"
click at [786, 91] on div "submit" at bounding box center [775, 92] width 77 height 24
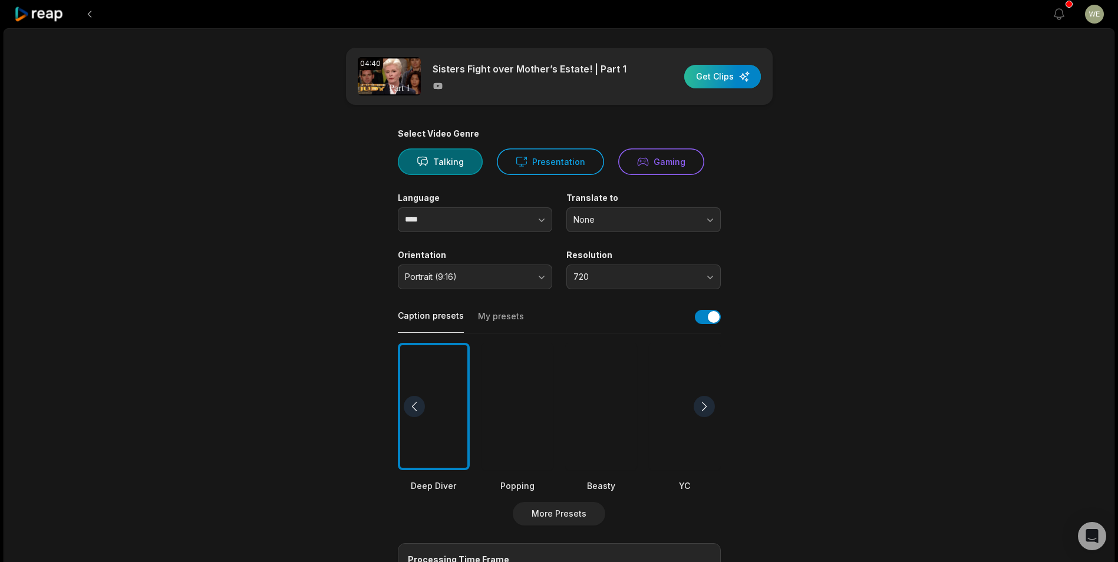
click at [712, 85] on div "button" at bounding box center [722, 77] width 77 height 24
